Goal: Communication & Community: Answer question/provide support

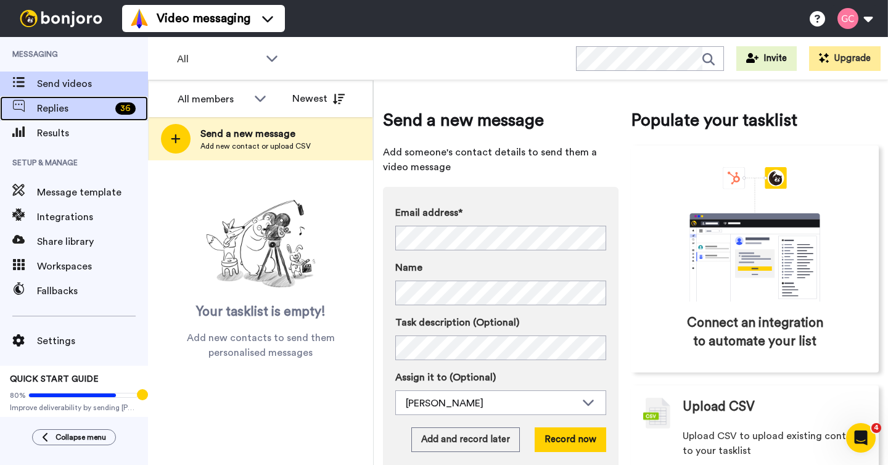
click at [74, 115] on span "Replies" at bounding box center [73, 108] width 73 height 15
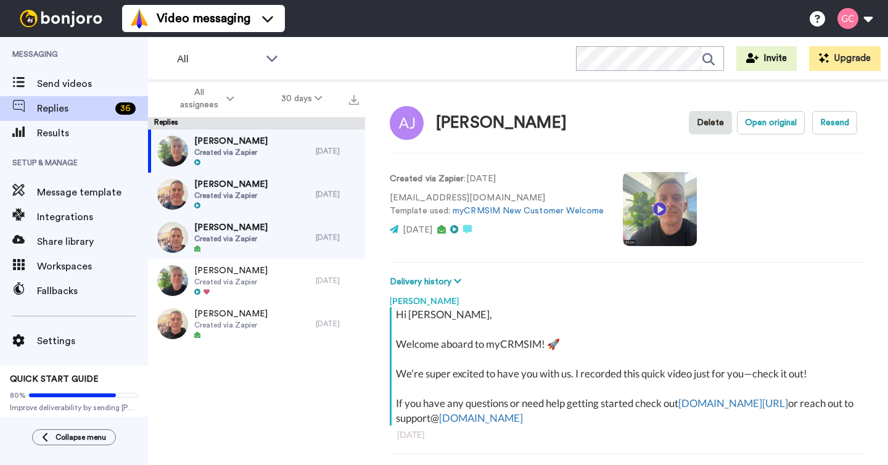
scroll to position [43, 0]
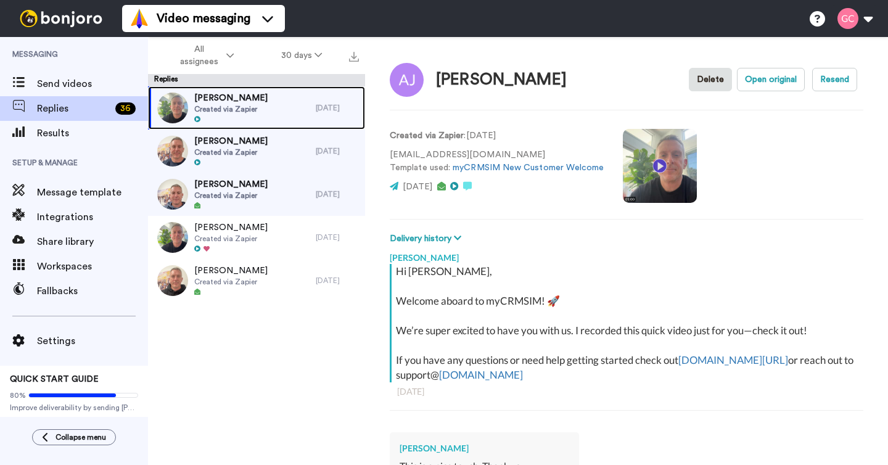
click at [263, 123] on div "Asha Jenkins Created via Zapier" at bounding box center [232, 107] width 168 height 43
type textarea "x"
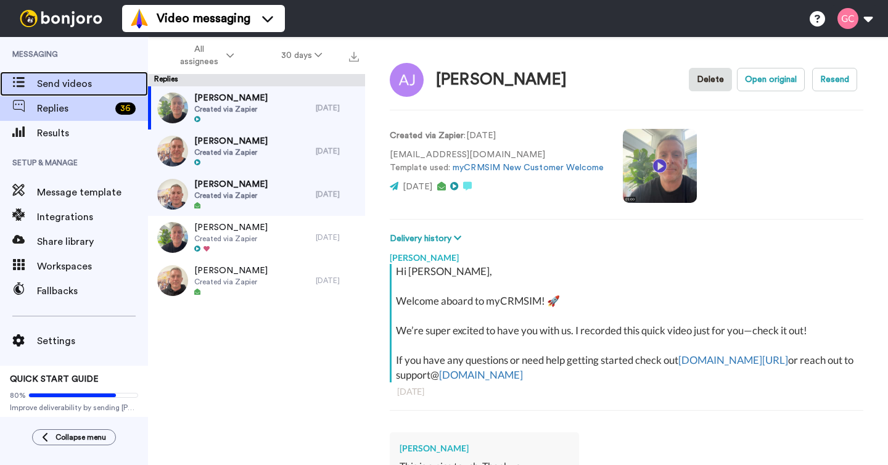
click at [99, 94] on div "Send videos" at bounding box center [74, 84] width 148 height 25
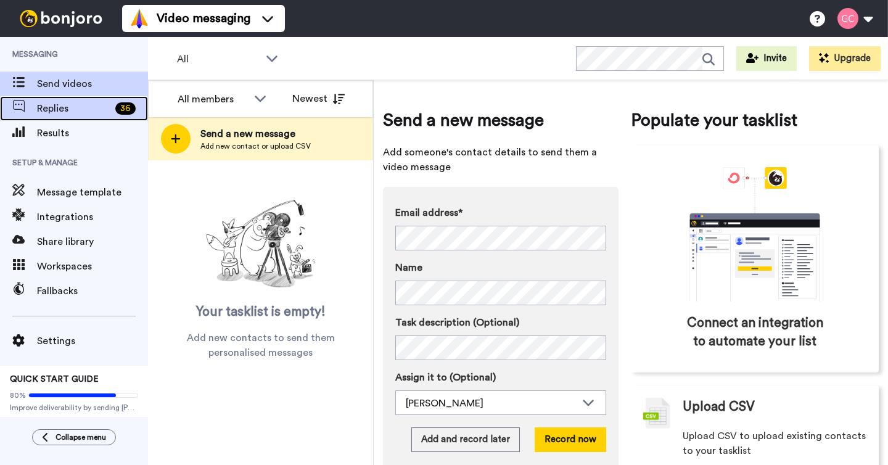
click at [88, 110] on span "Replies" at bounding box center [73, 108] width 73 height 15
